Goal: Information Seeking & Learning: Find specific page/section

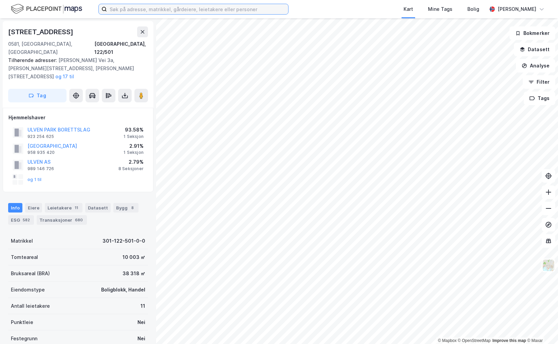
click at [173, 12] on input at bounding box center [197, 9] width 181 height 10
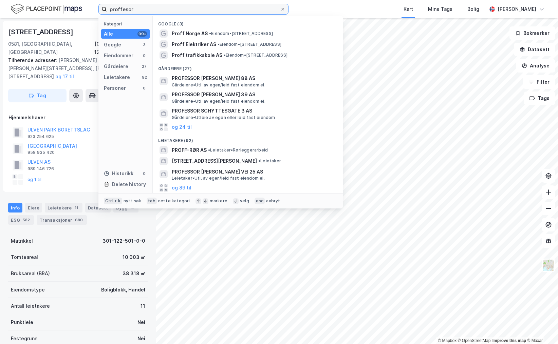
click at [154, 8] on input "proffesor" at bounding box center [193, 9] width 173 height 10
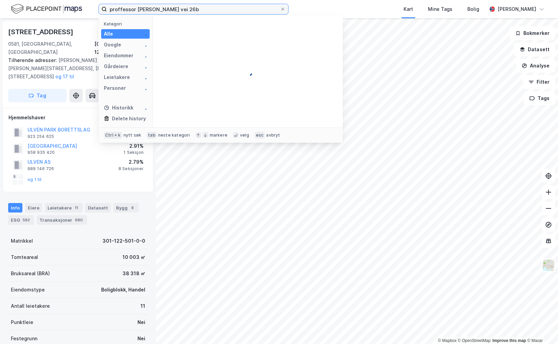
type input "proffessor [PERSON_NAME] vei 26b"
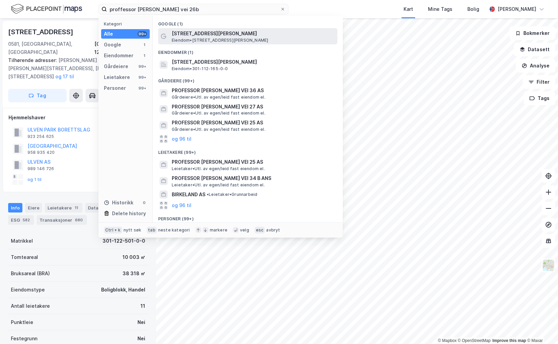
click at [225, 35] on span "[STREET_ADDRESS][PERSON_NAME]" at bounding box center [253, 34] width 163 height 8
